Goal: Information Seeking & Learning: Find specific page/section

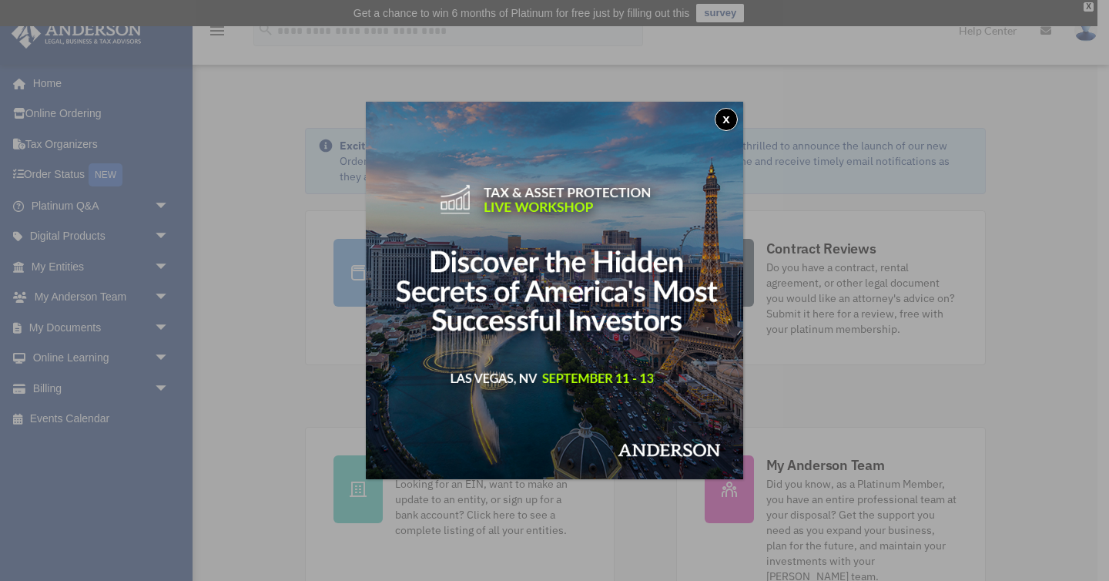
click at [629, 290] on img at bounding box center [554, 290] width 377 height 377
click at [733, 123] on button "x" at bounding box center [726, 119] width 23 height 23
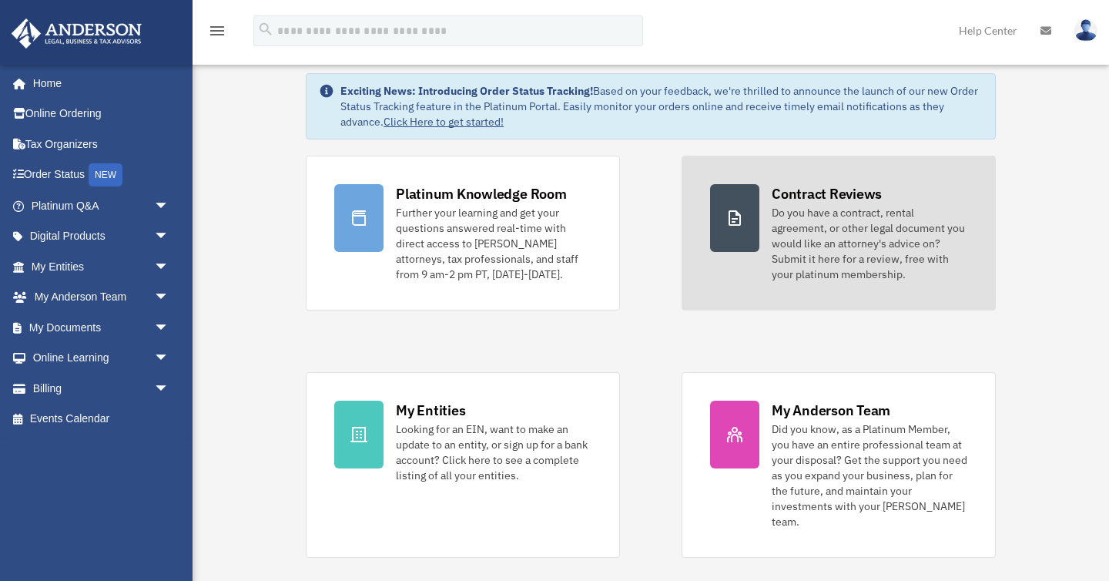
scroll to position [61, 0]
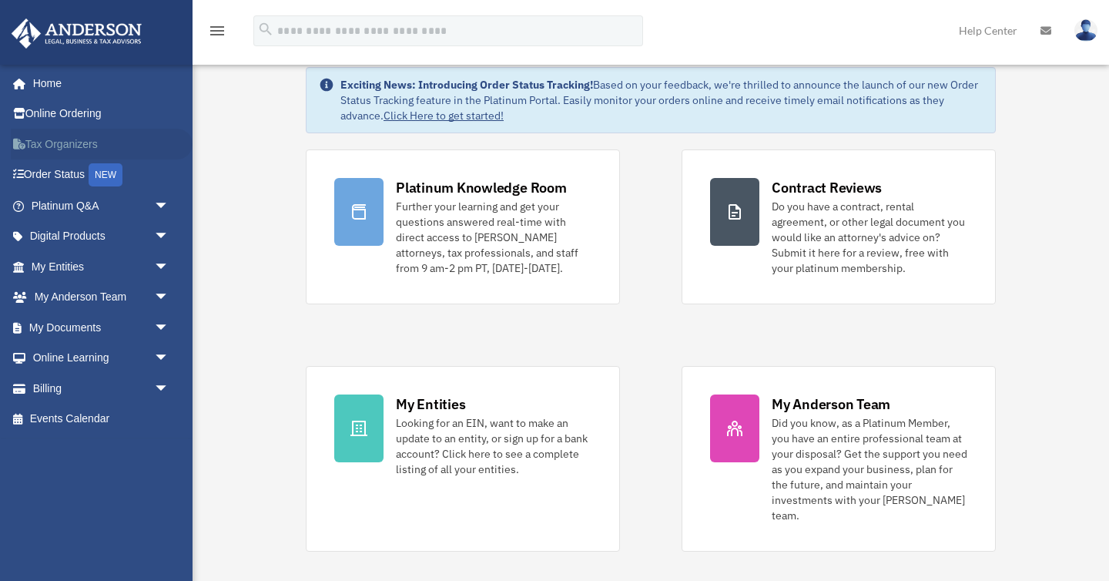
click at [119, 149] on link "Tax Organizers" at bounding box center [102, 144] width 182 height 31
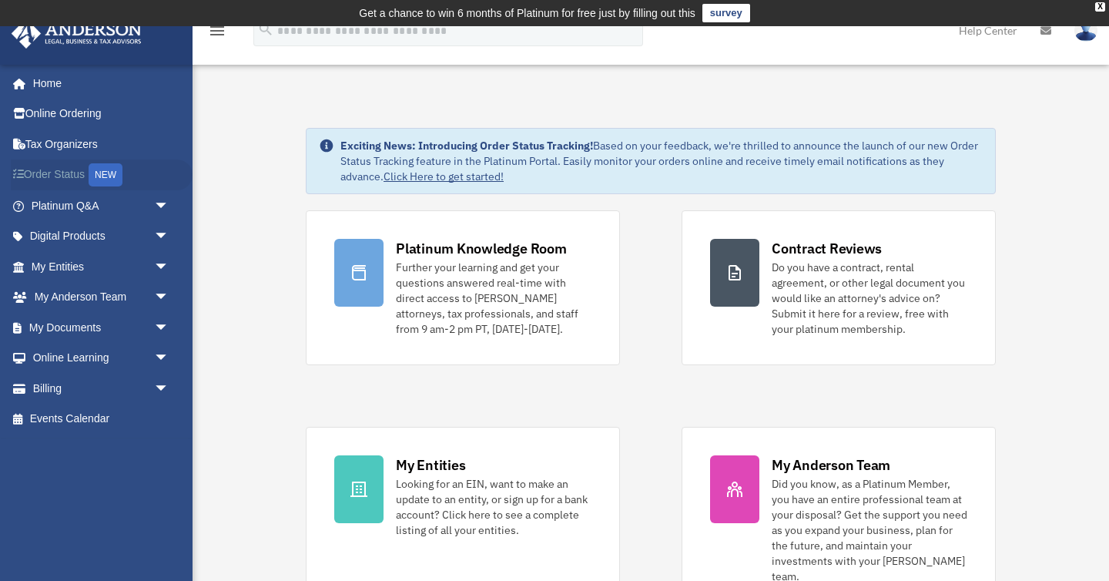
click at [75, 179] on link "Order Status NEW" at bounding box center [102, 175] width 182 height 32
click at [74, 295] on link "My [PERSON_NAME] Team arrow_drop_down" at bounding box center [102, 297] width 182 height 31
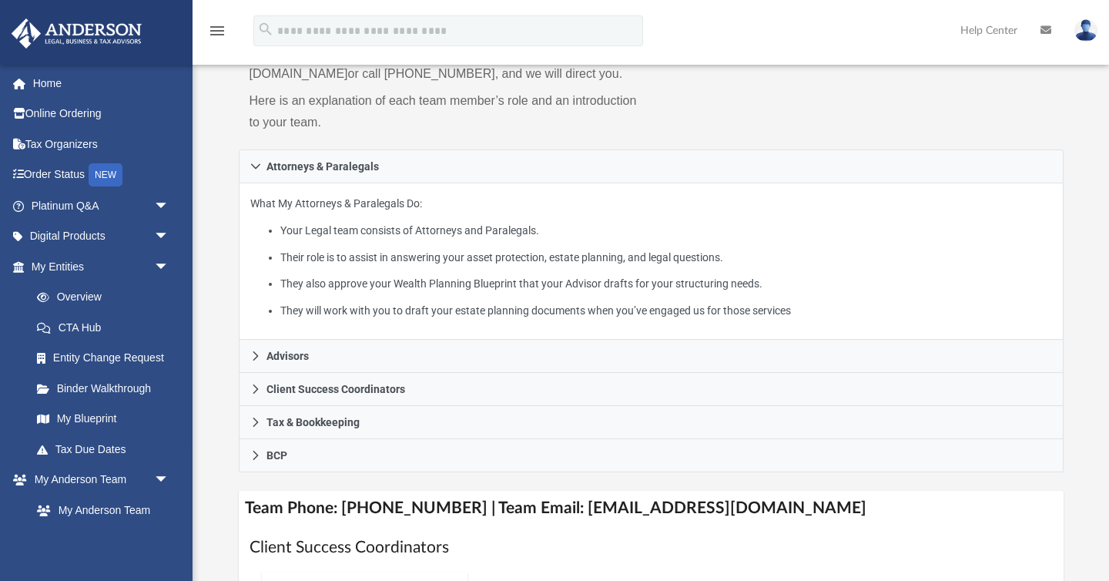
scroll to position [206, 0]
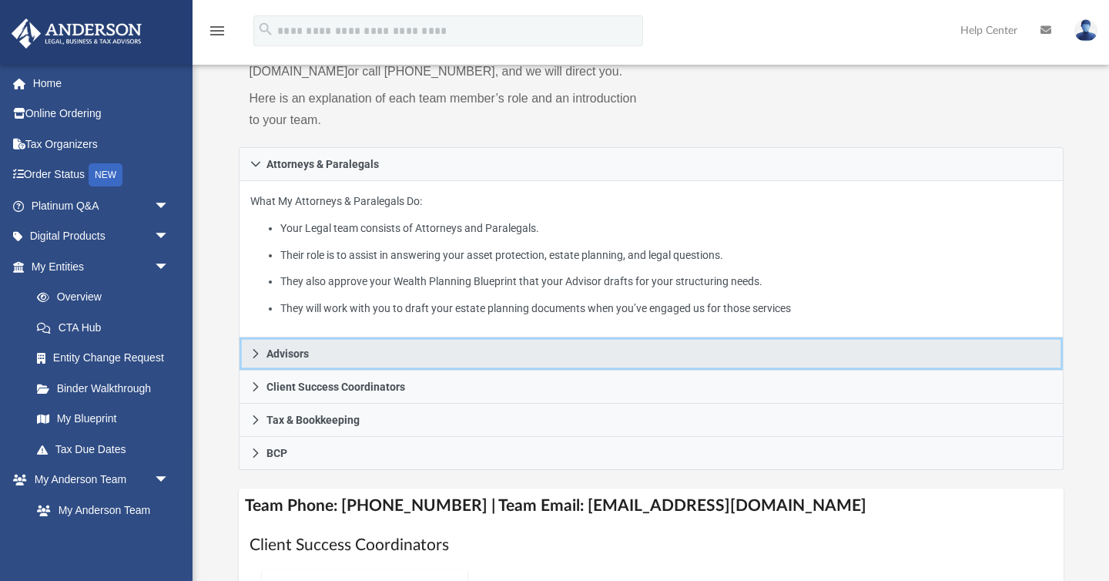
click at [246, 364] on link "Advisors" at bounding box center [651, 353] width 825 height 33
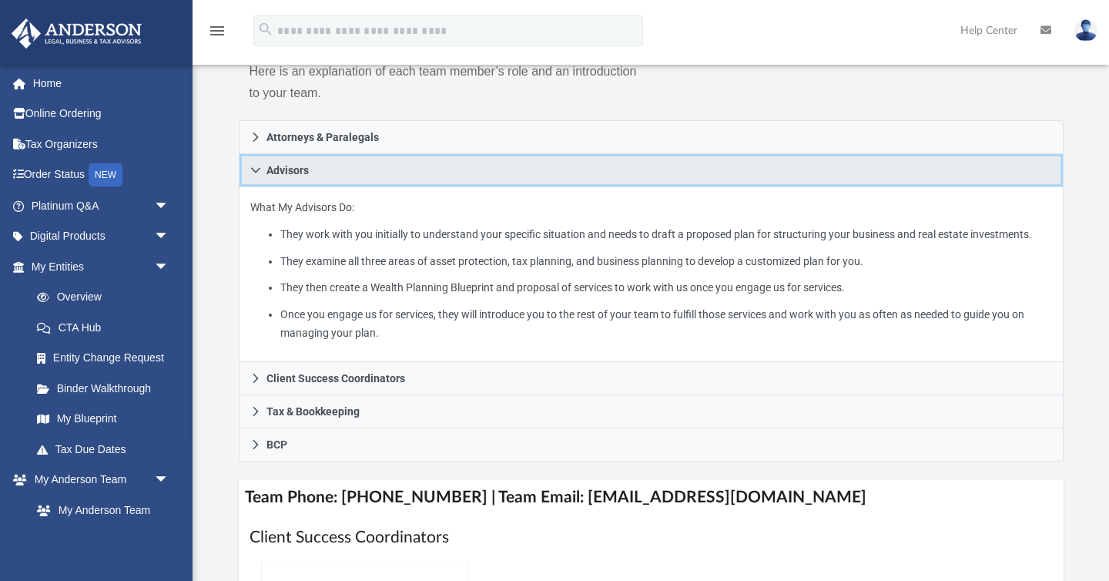
scroll to position [237, 0]
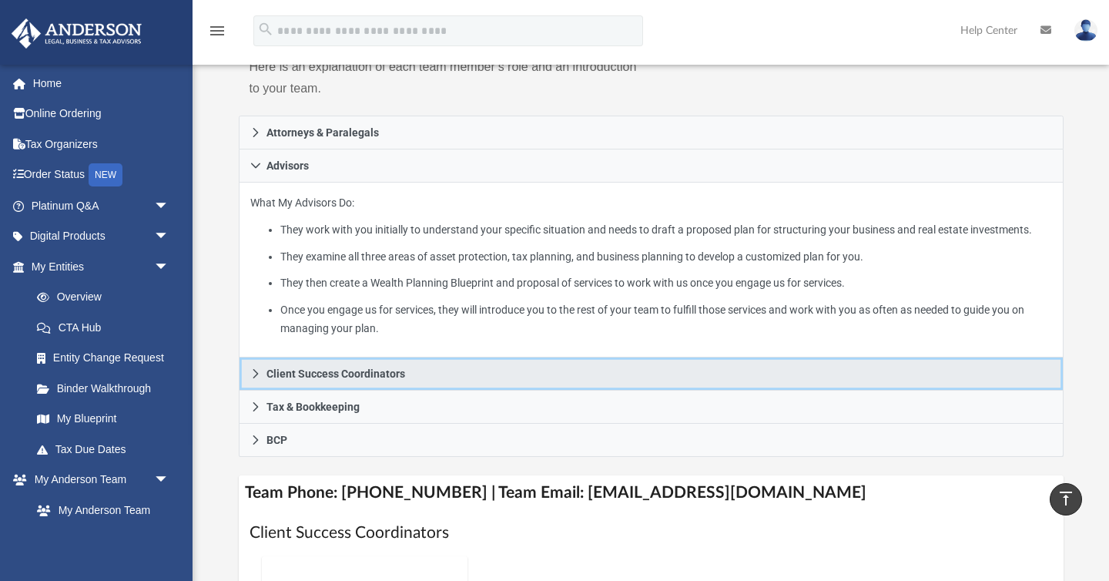
click at [248, 390] on link "Client Success Coordinators" at bounding box center [651, 373] width 825 height 33
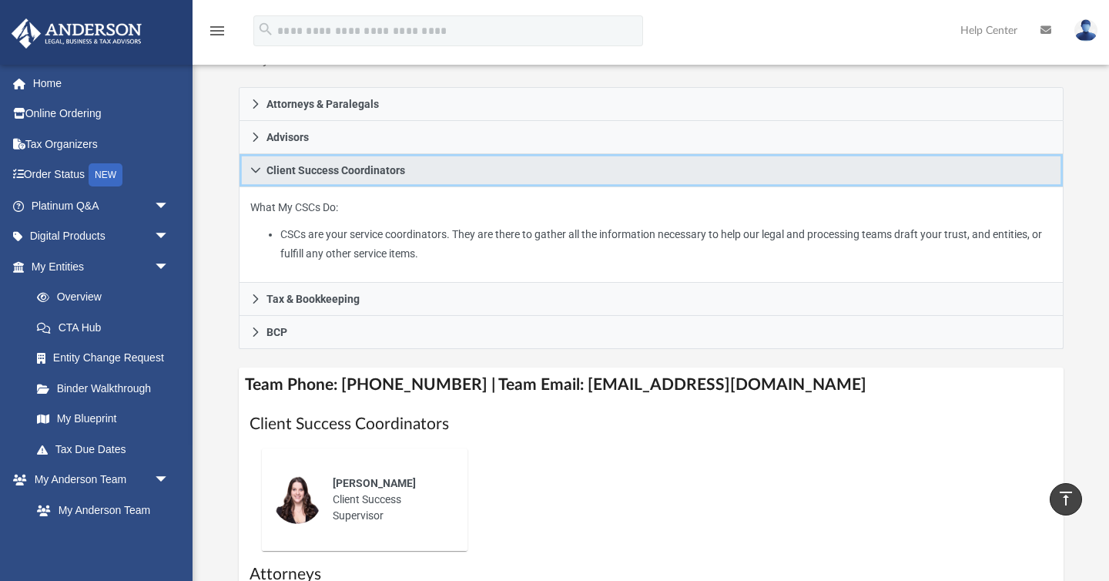
scroll to position [269, 0]
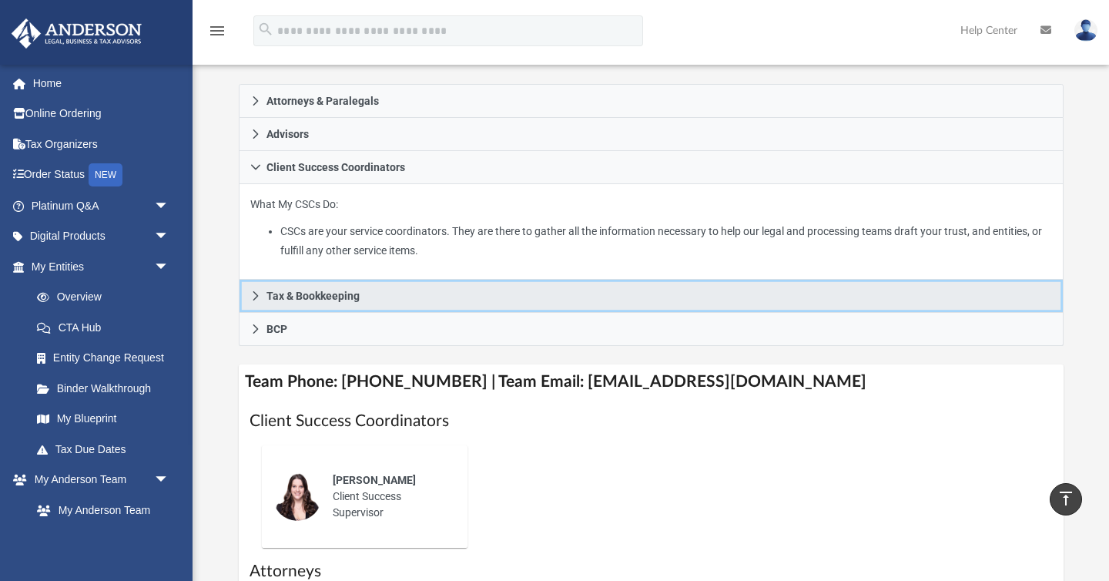
click at [246, 313] on link "Tax & Bookkeeping" at bounding box center [651, 296] width 825 height 33
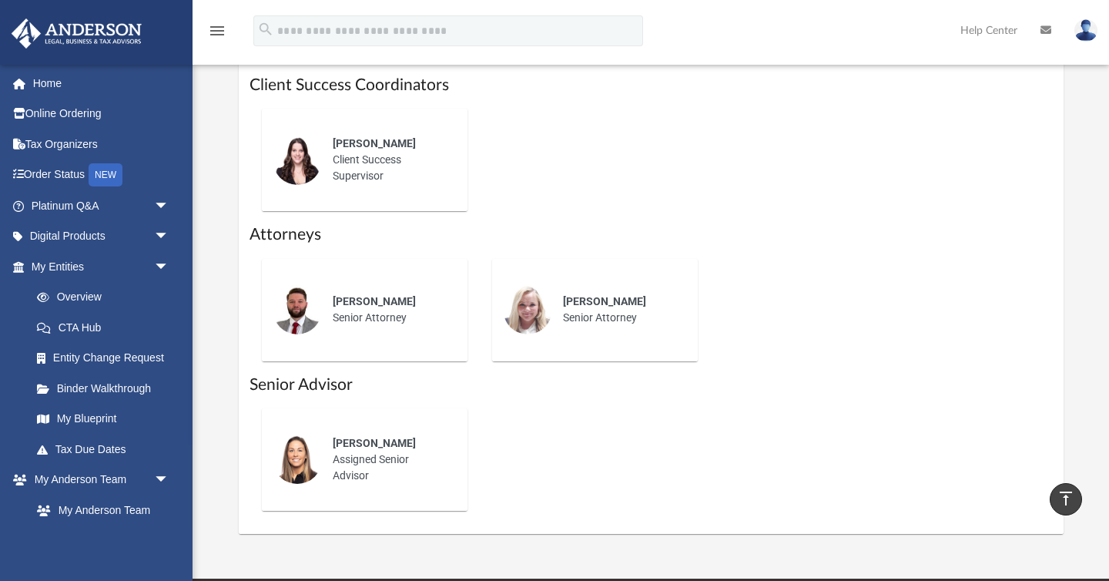
scroll to position [808, 0]
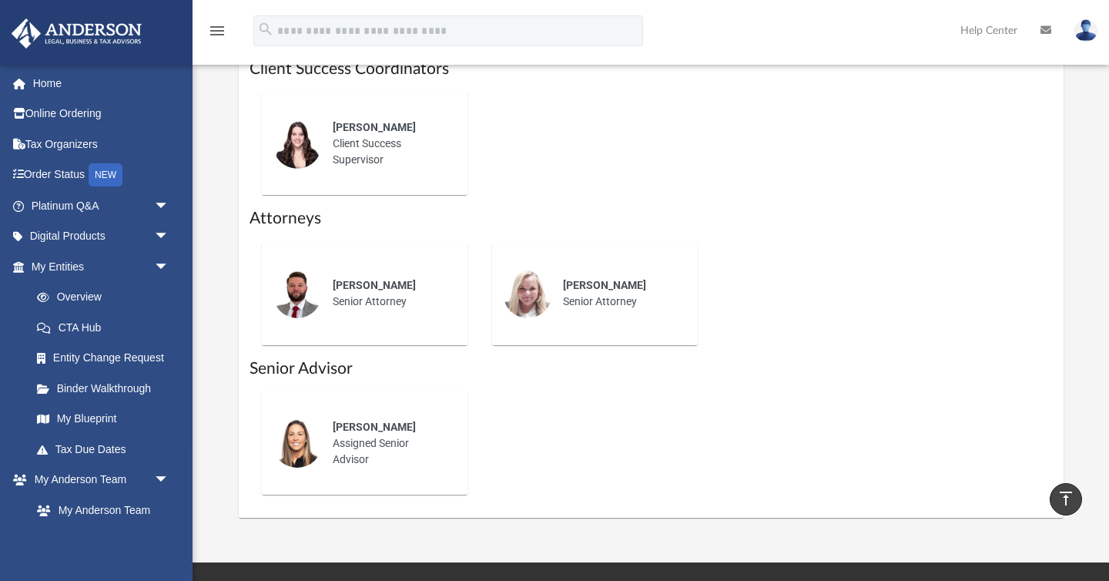
click at [333, 179] on div "Jennie Wilson Client Success Supervisor" at bounding box center [389, 144] width 135 height 70
click at [340, 169] on div "Jennie Wilson Client Success Supervisor" at bounding box center [389, 144] width 135 height 70
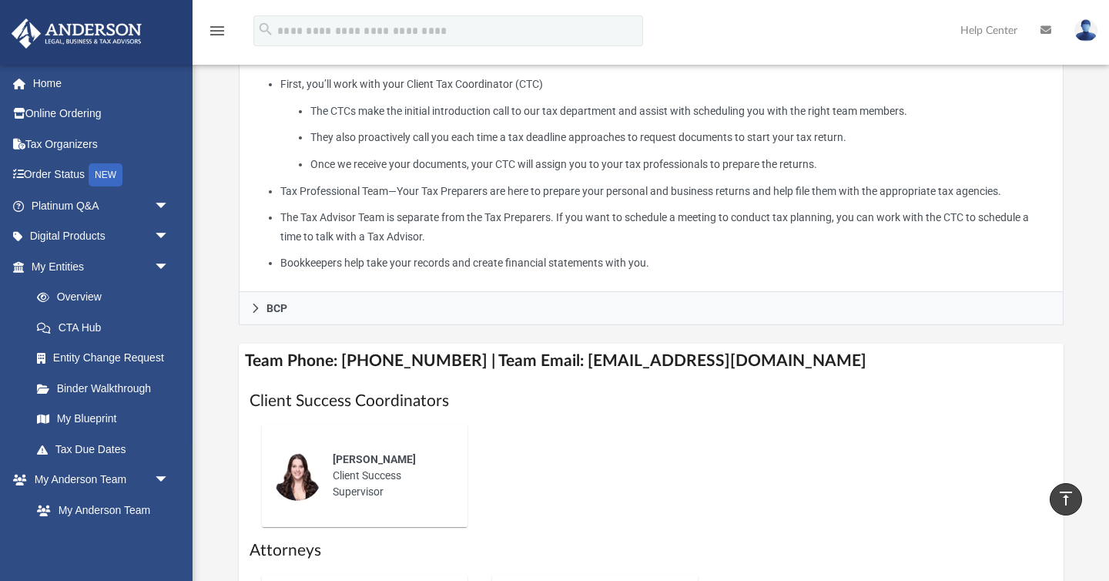
scroll to position [0, 0]
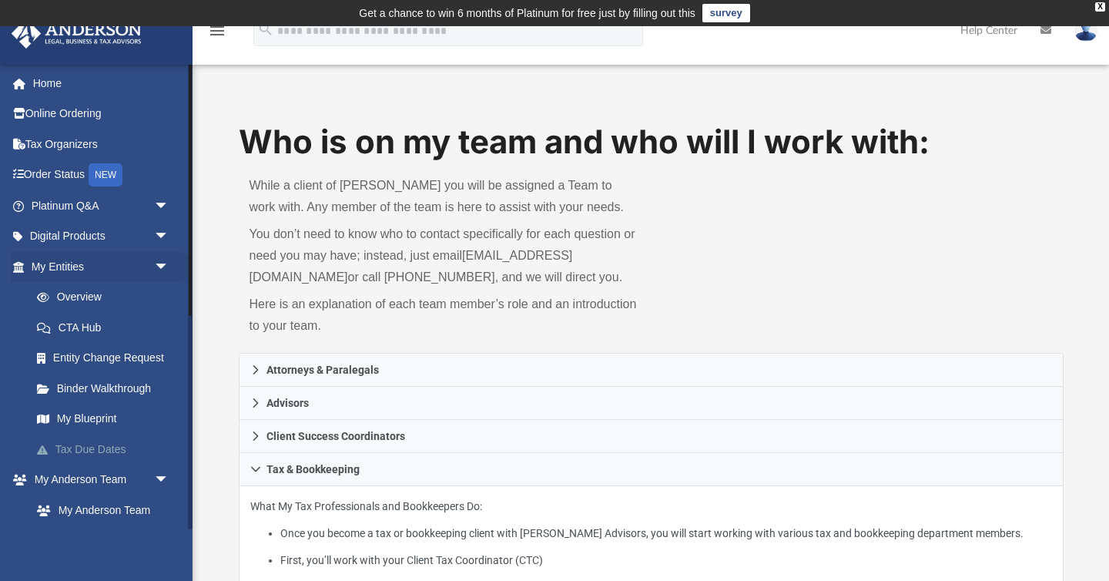
click at [101, 451] on link "Tax Due Dates" at bounding box center [107, 449] width 171 height 31
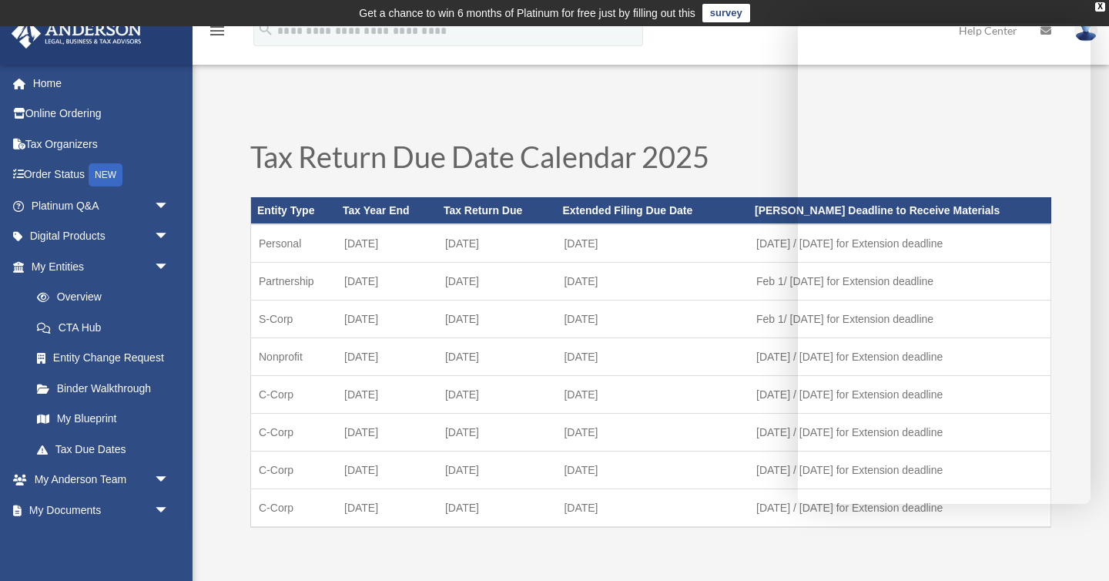
click at [755, 129] on div "Tax Return Due Date Calendar 2025 Entity Type Tax Year End Tax Return Due Exten…" at bounding box center [651, 354] width 832 height 457
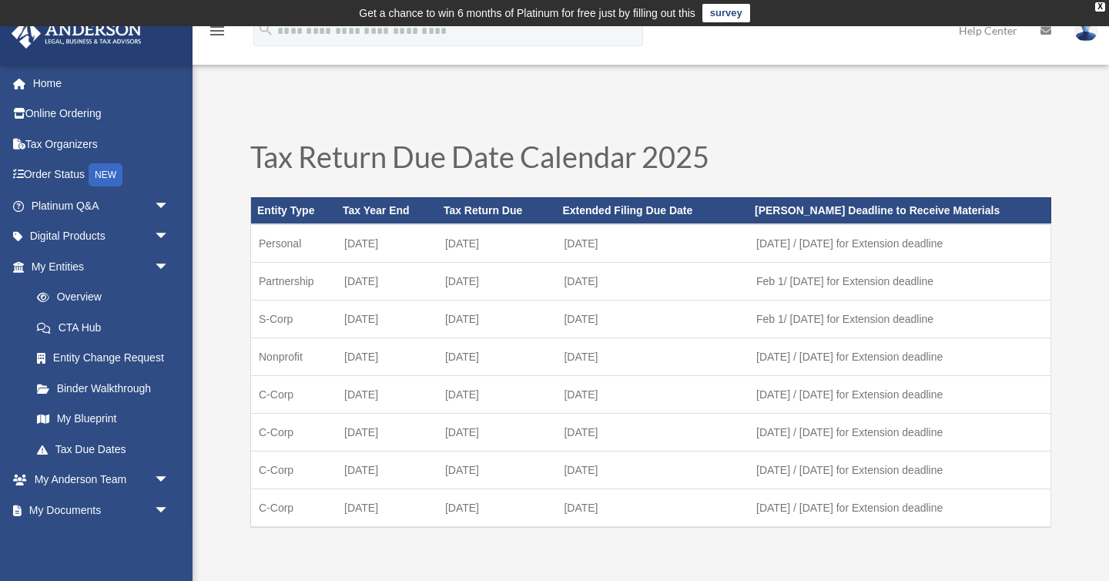
click at [1093, 44] on link at bounding box center [1086, 30] width 46 height 68
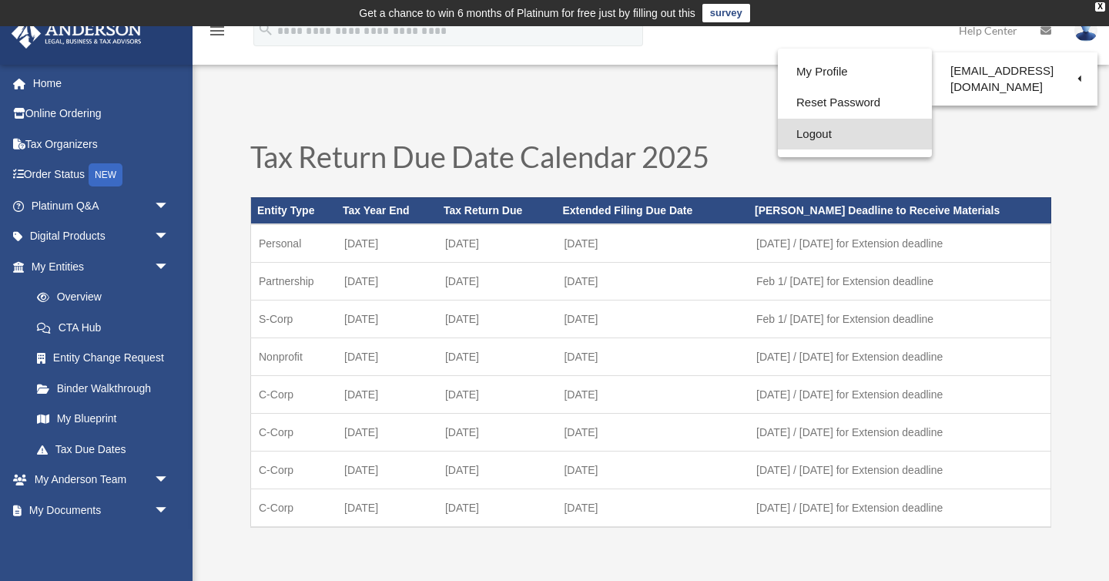
click at [865, 131] on link "Logout" at bounding box center [855, 135] width 154 height 32
